Goal: Task Accomplishment & Management: Manage account settings

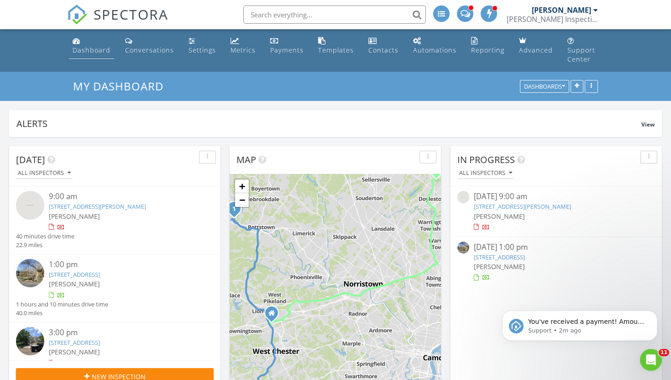
scroll to position [1036, 671]
click at [88, 53] on div "Dashboard" at bounding box center [92, 50] width 38 height 9
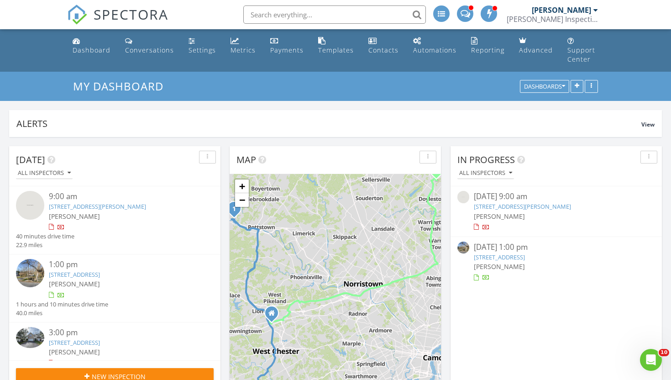
click at [584, 11] on div "[PERSON_NAME]" at bounding box center [561, 9] width 59 height 9
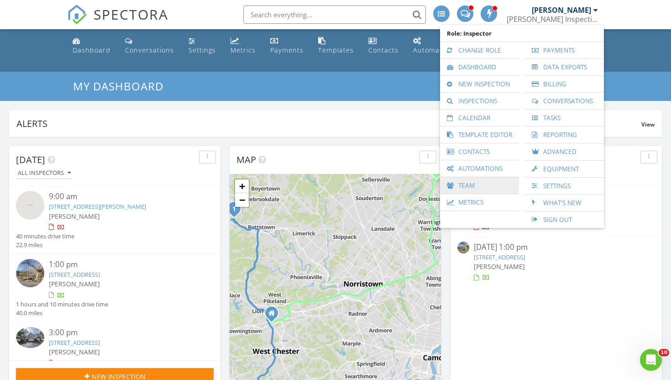
click at [475, 184] on link "Team" at bounding box center [479, 185] width 70 height 16
